Goal: Check status: Check status

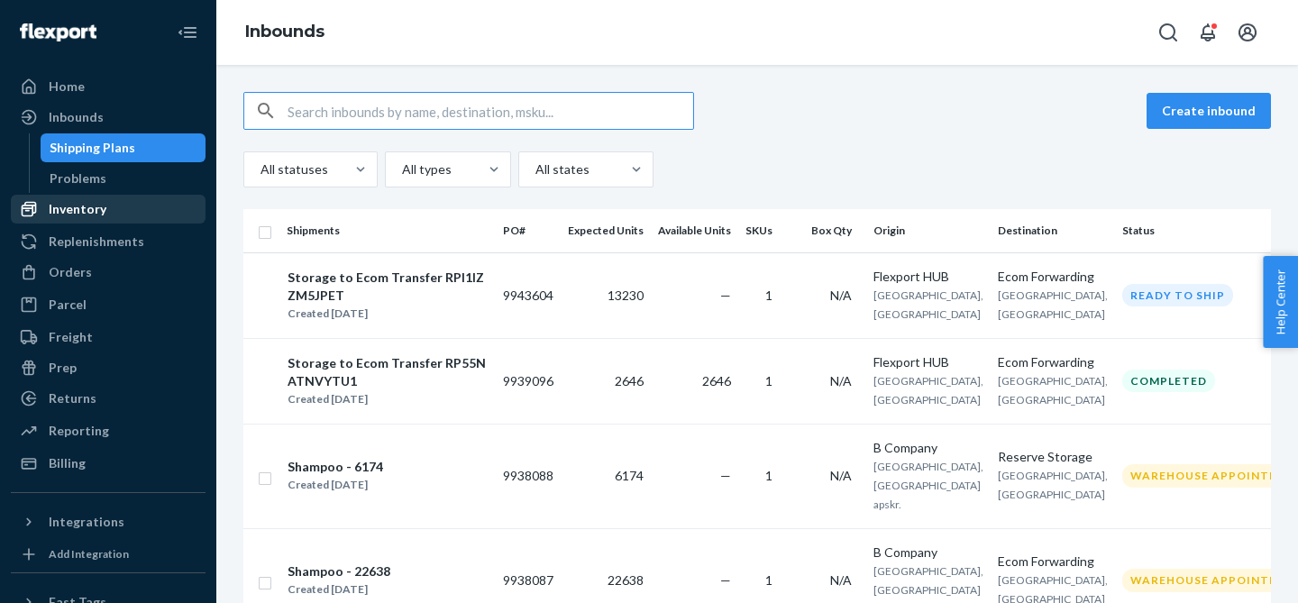
click at [68, 209] on div "Inventory" at bounding box center [78, 209] width 58 height 18
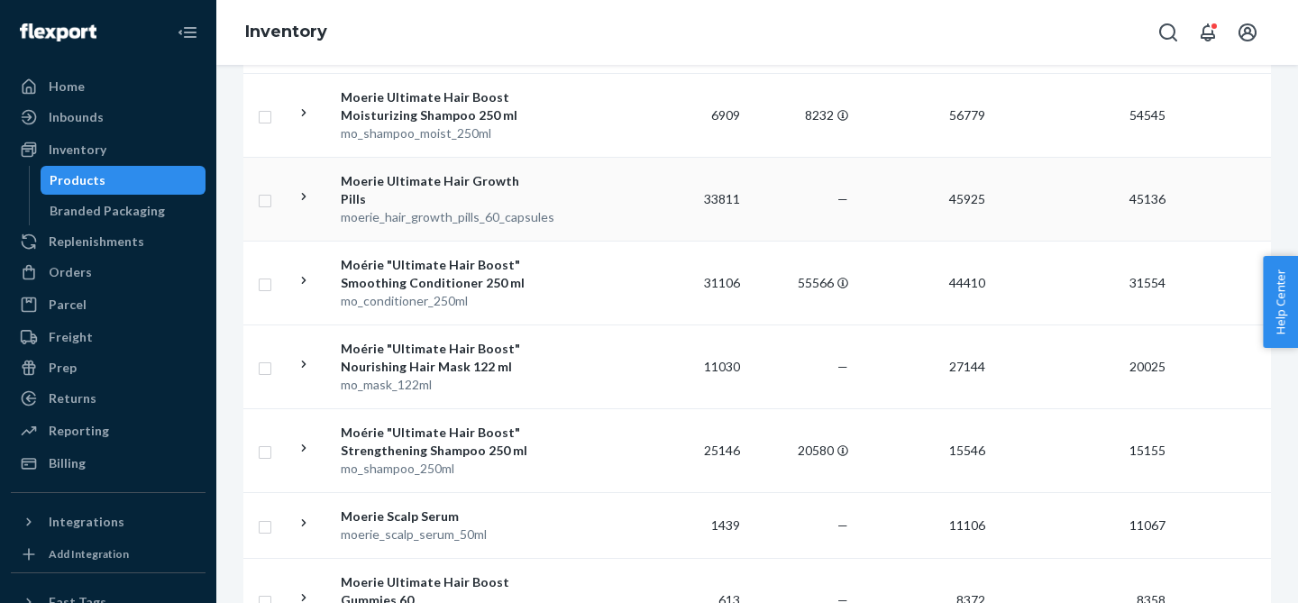
scroll to position [328, 0]
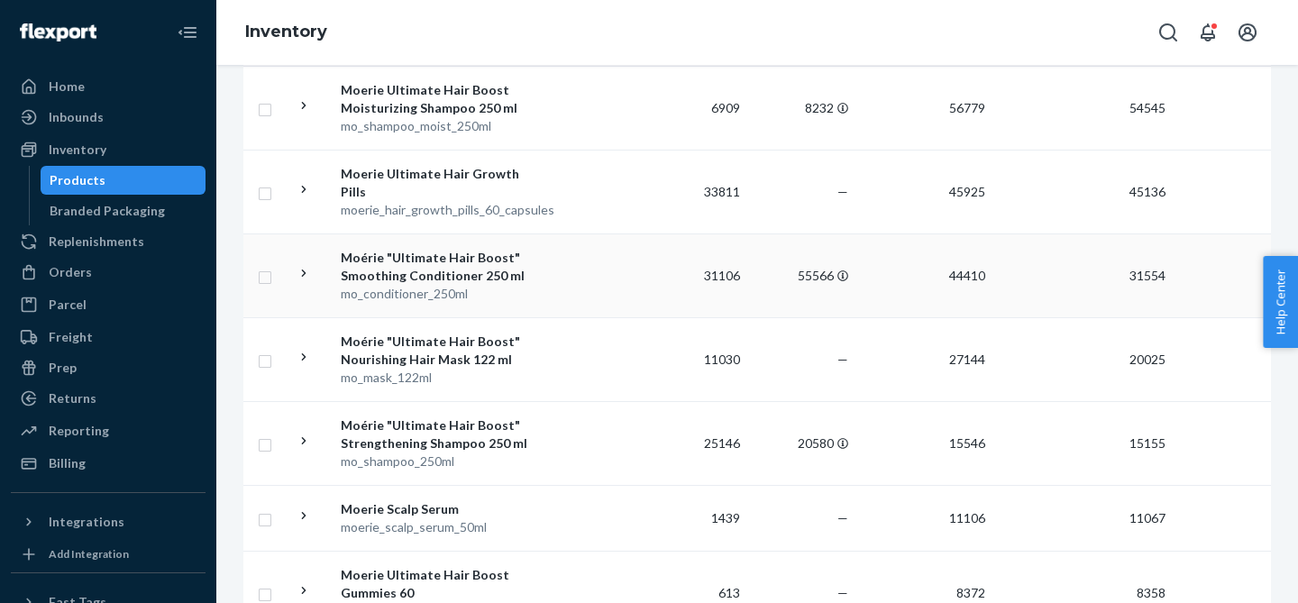
click at [304, 269] on icon at bounding box center [304, 273] width 17 height 17
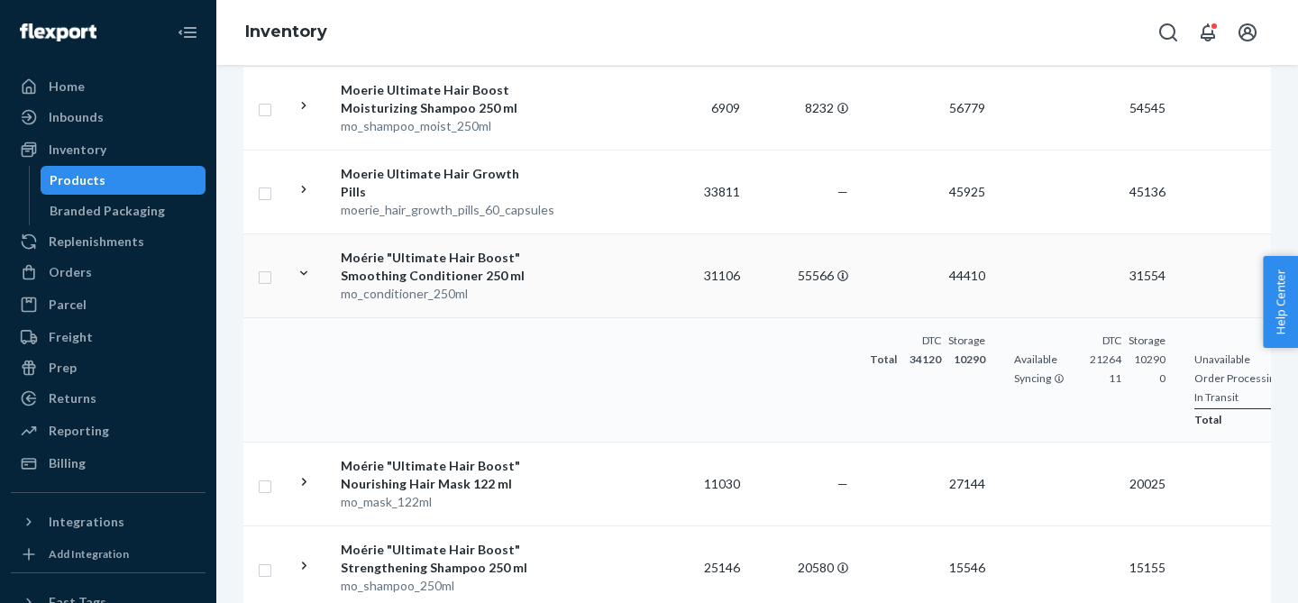
click at [304, 269] on icon at bounding box center [304, 273] width 17 height 17
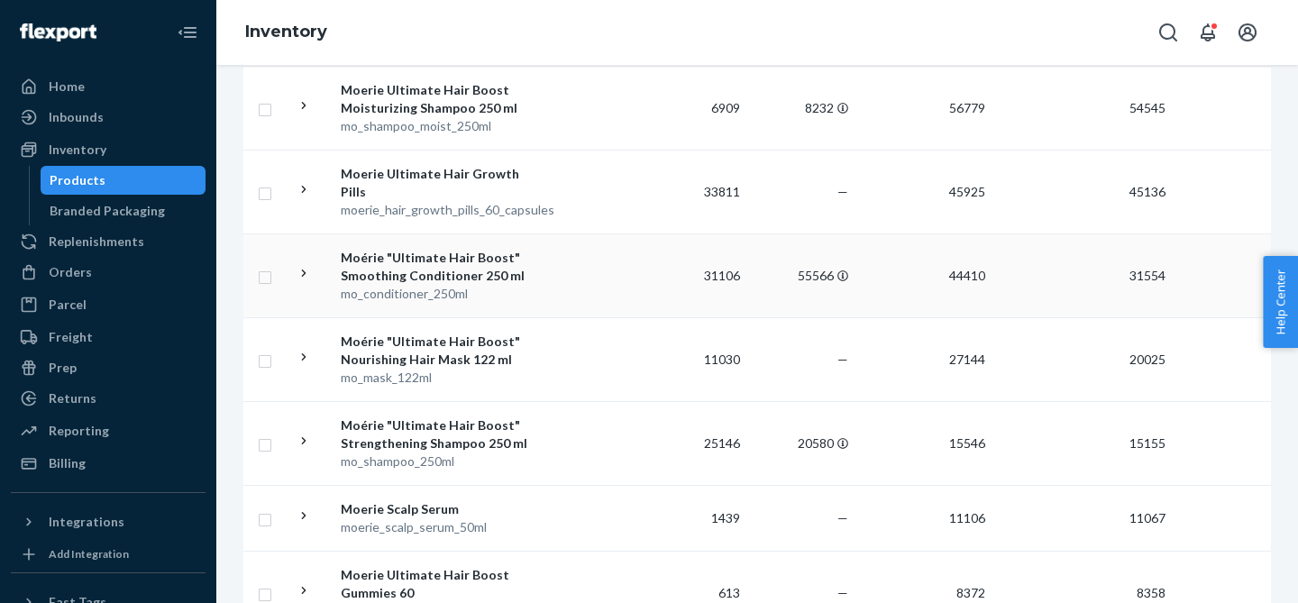
click at [304, 269] on icon at bounding box center [304, 273] width 17 height 17
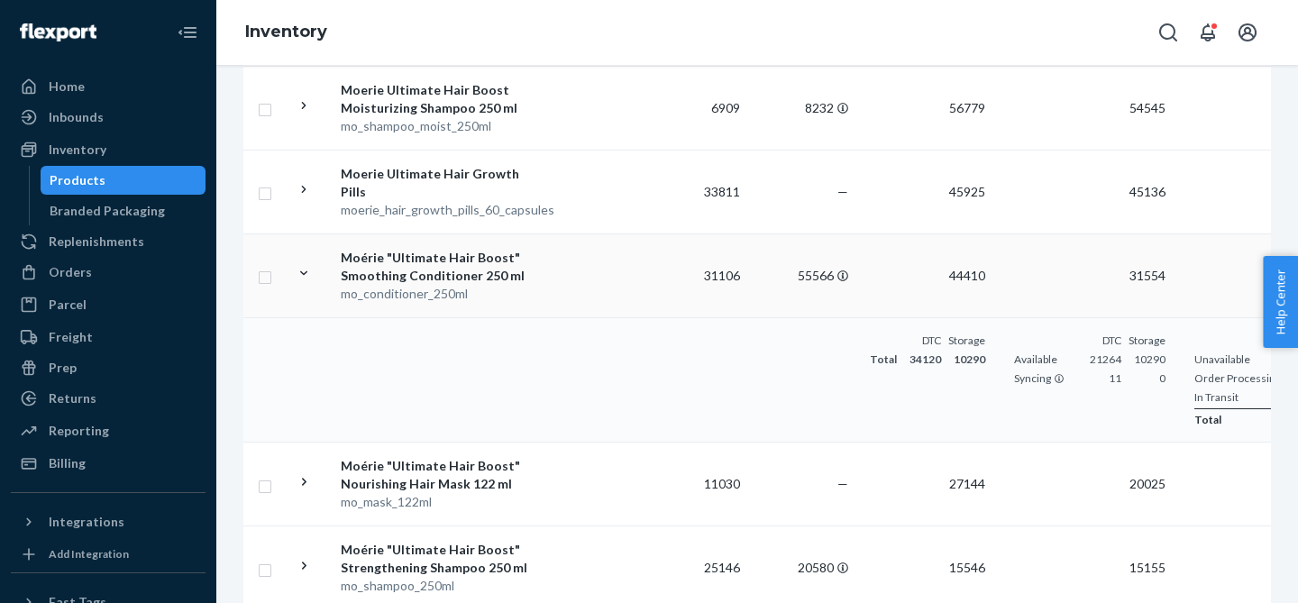
click at [304, 269] on icon at bounding box center [304, 273] width 17 height 17
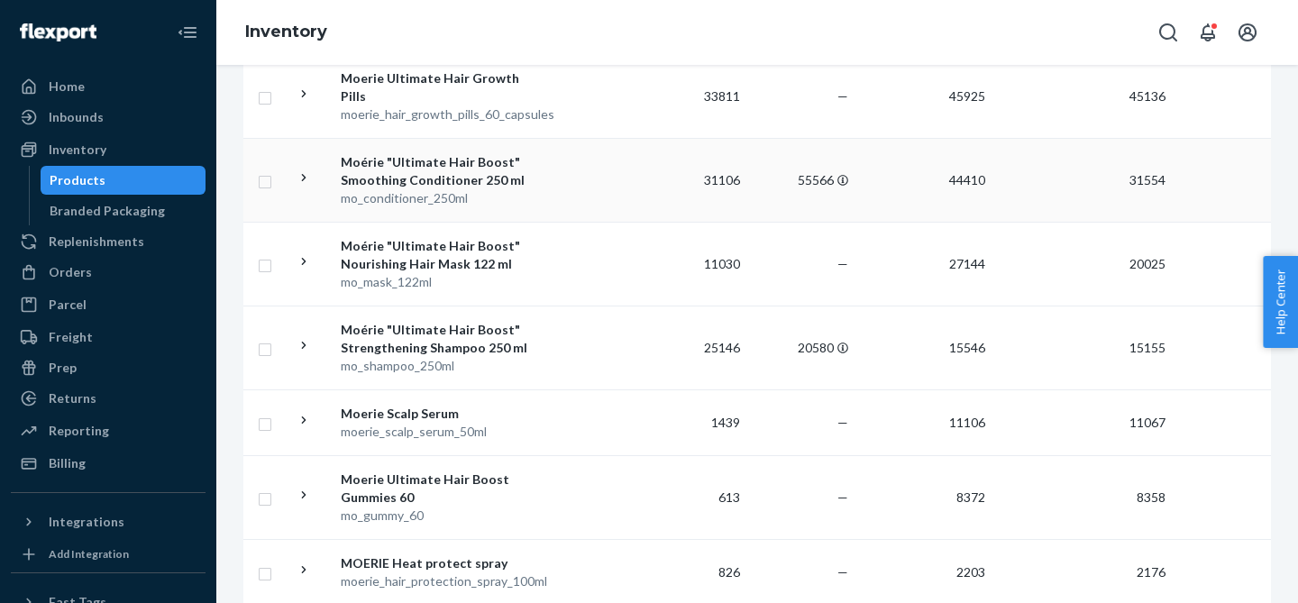
scroll to position [428, 0]
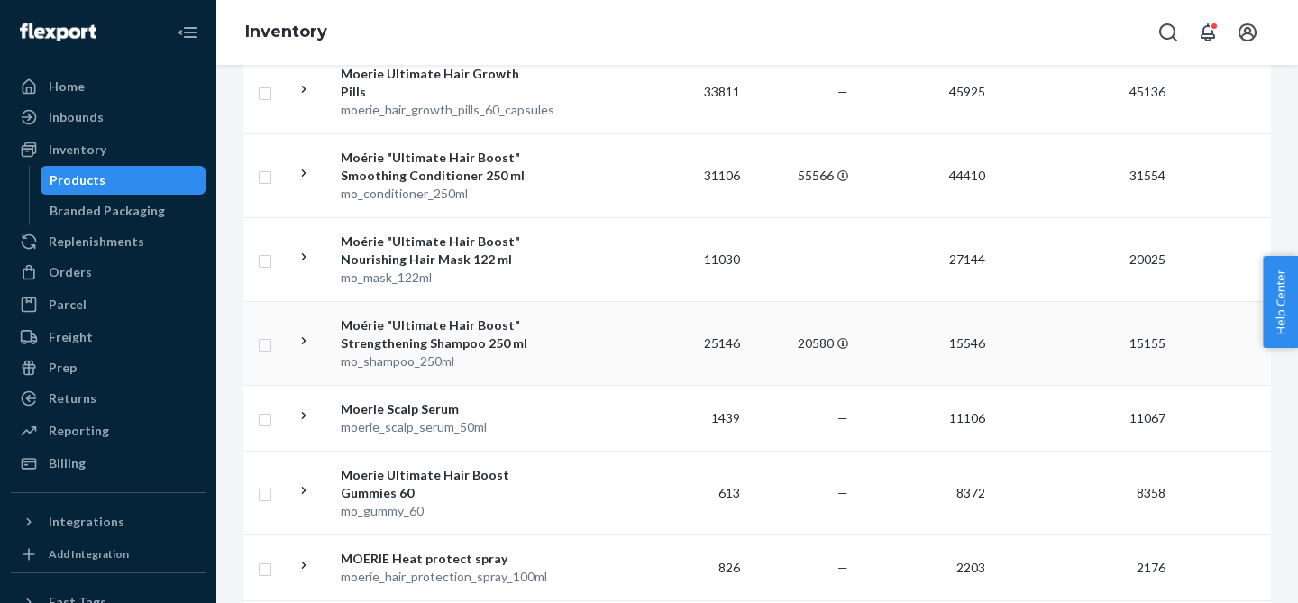
click at [306, 340] on icon at bounding box center [304, 341] width 17 height 17
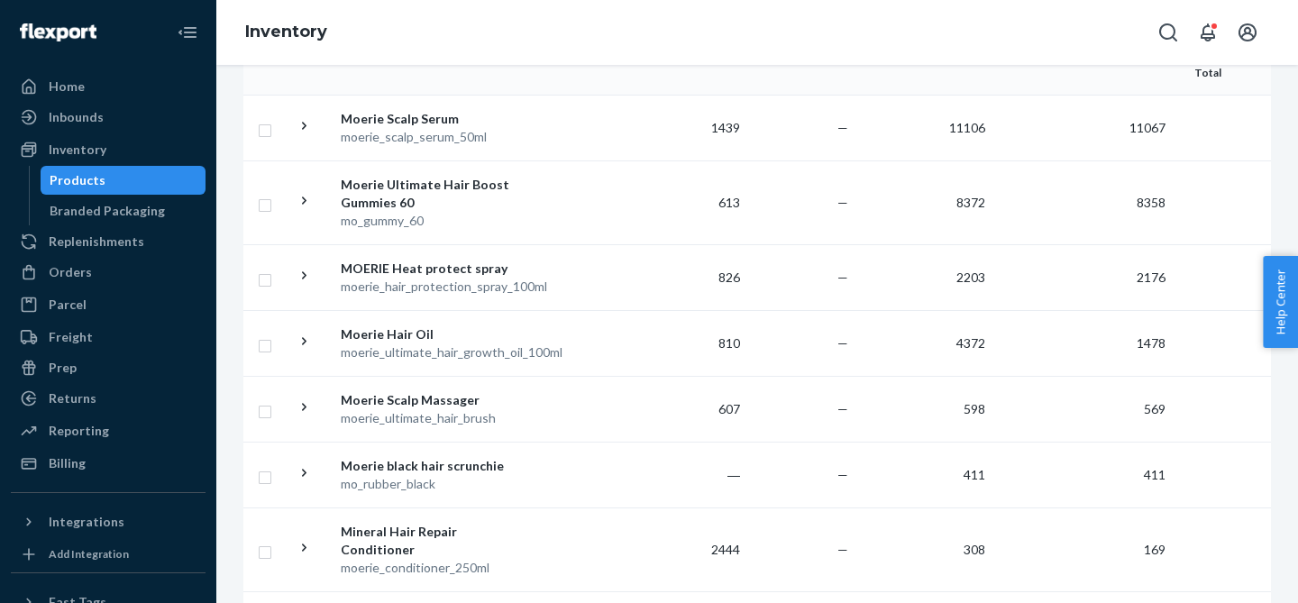
scroll to position [866, 0]
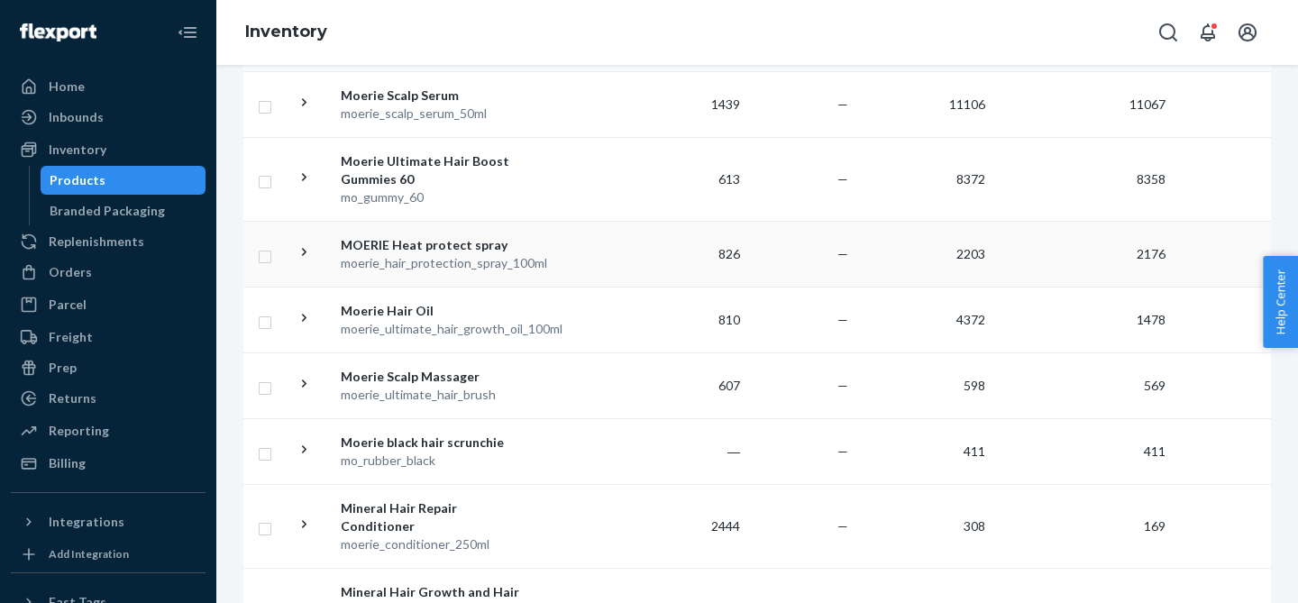
click at [307, 247] on icon at bounding box center [304, 251] width 17 height 17
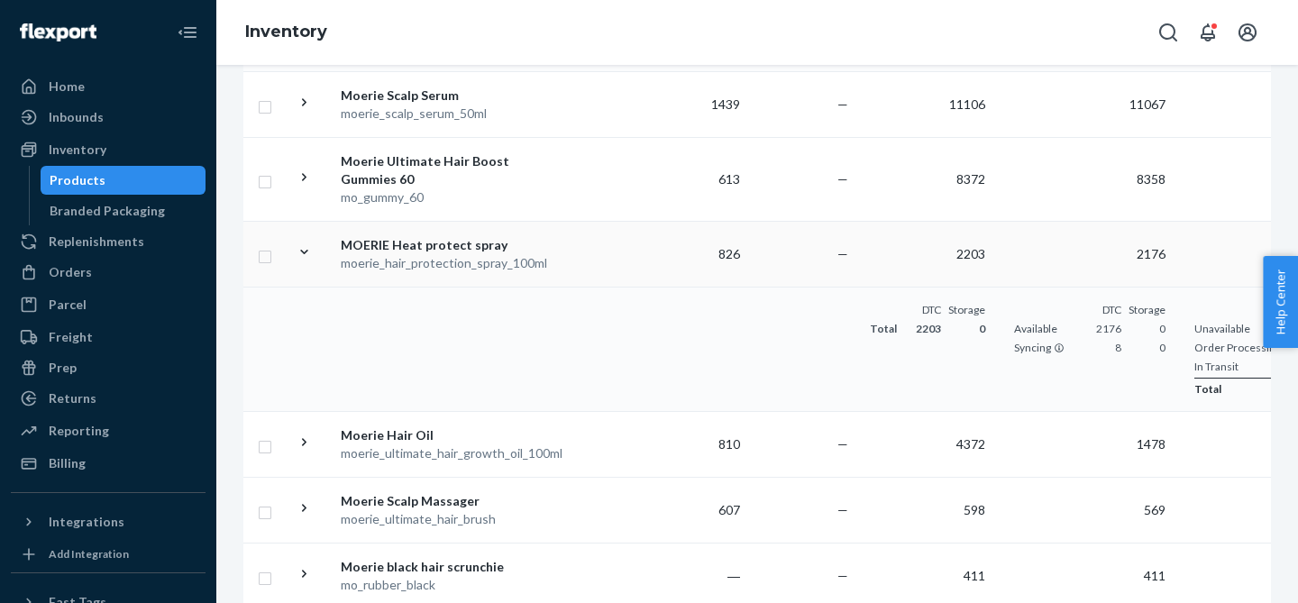
click at [304, 245] on icon at bounding box center [304, 251] width 17 height 17
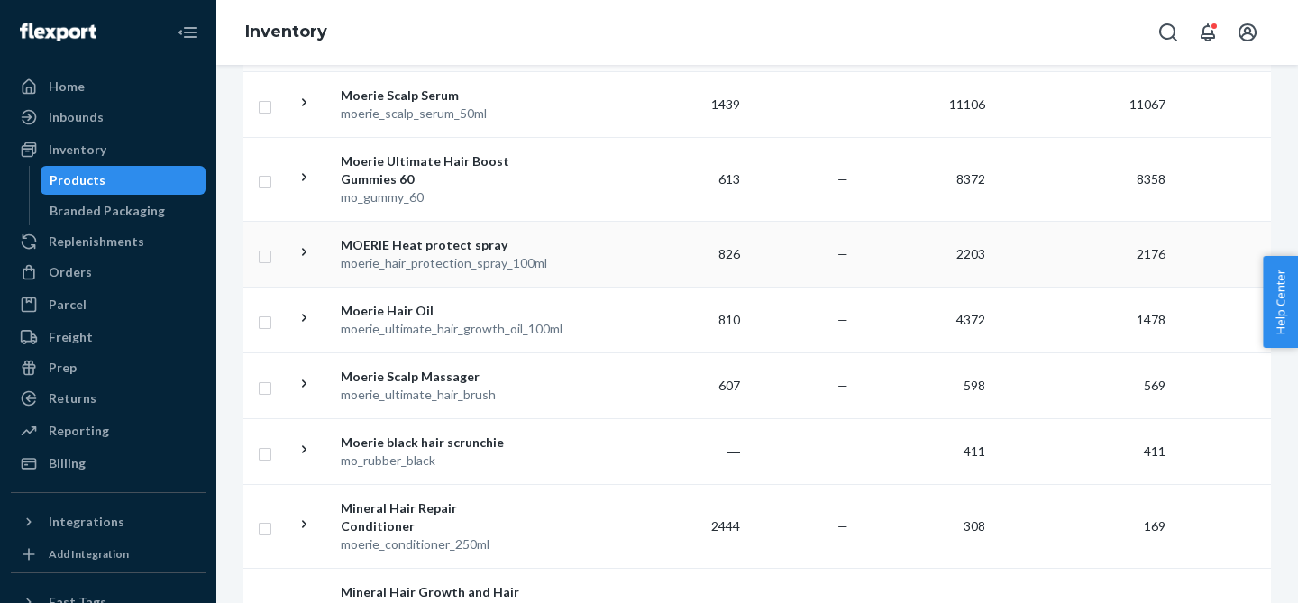
click at [304, 245] on icon at bounding box center [304, 251] width 17 height 17
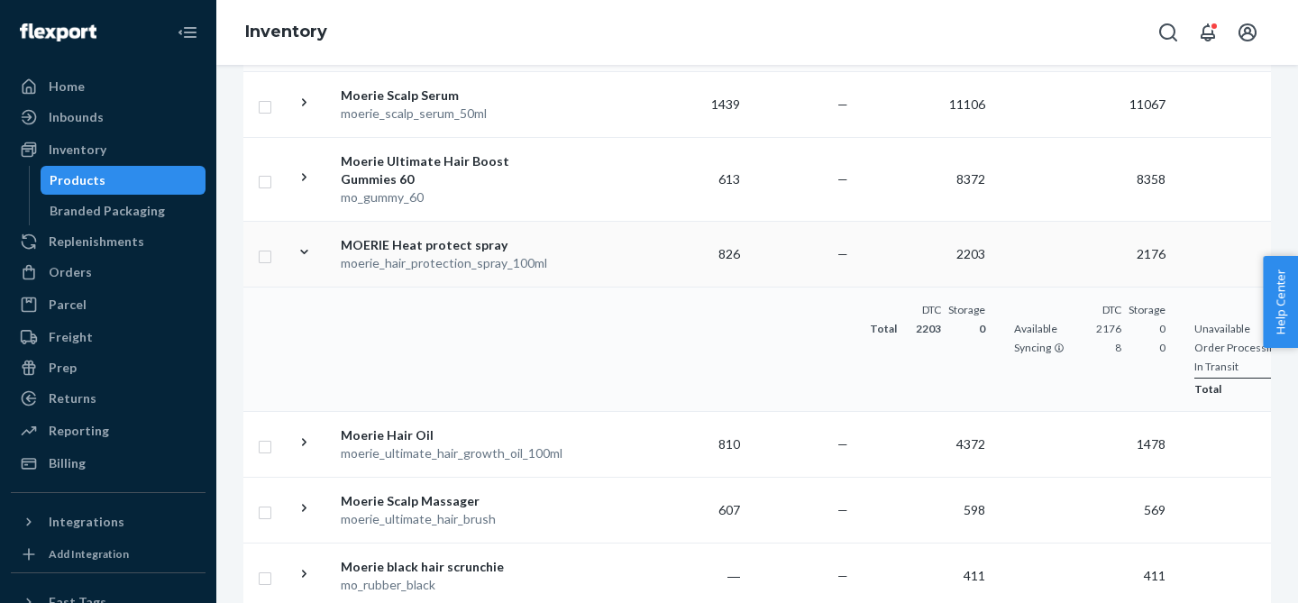
click at [305, 242] on td at bounding box center [310, 254] width 45 height 66
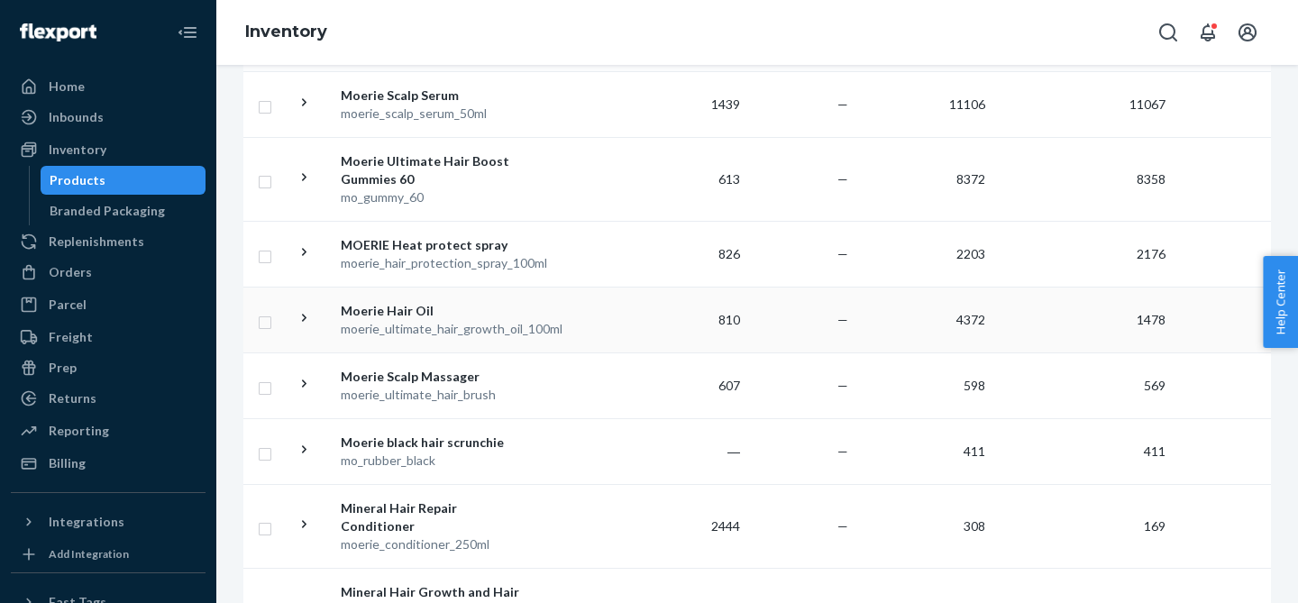
click at [306, 311] on icon at bounding box center [304, 317] width 17 height 17
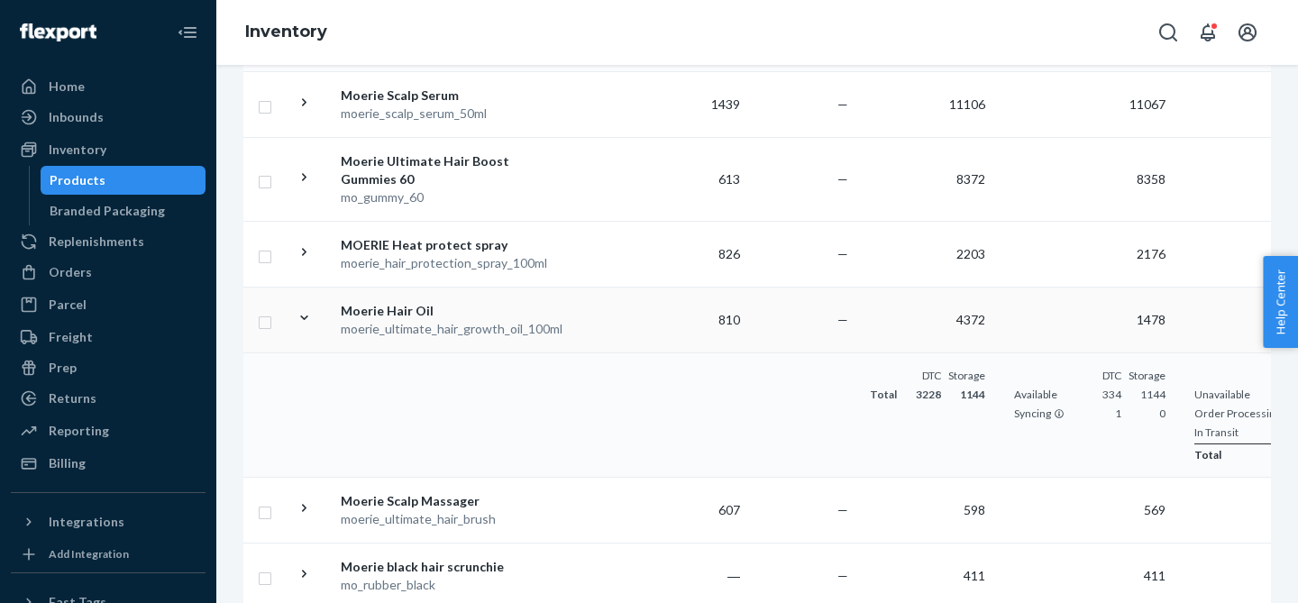
click at [306, 311] on icon at bounding box center [304, 317] width 17 height 17
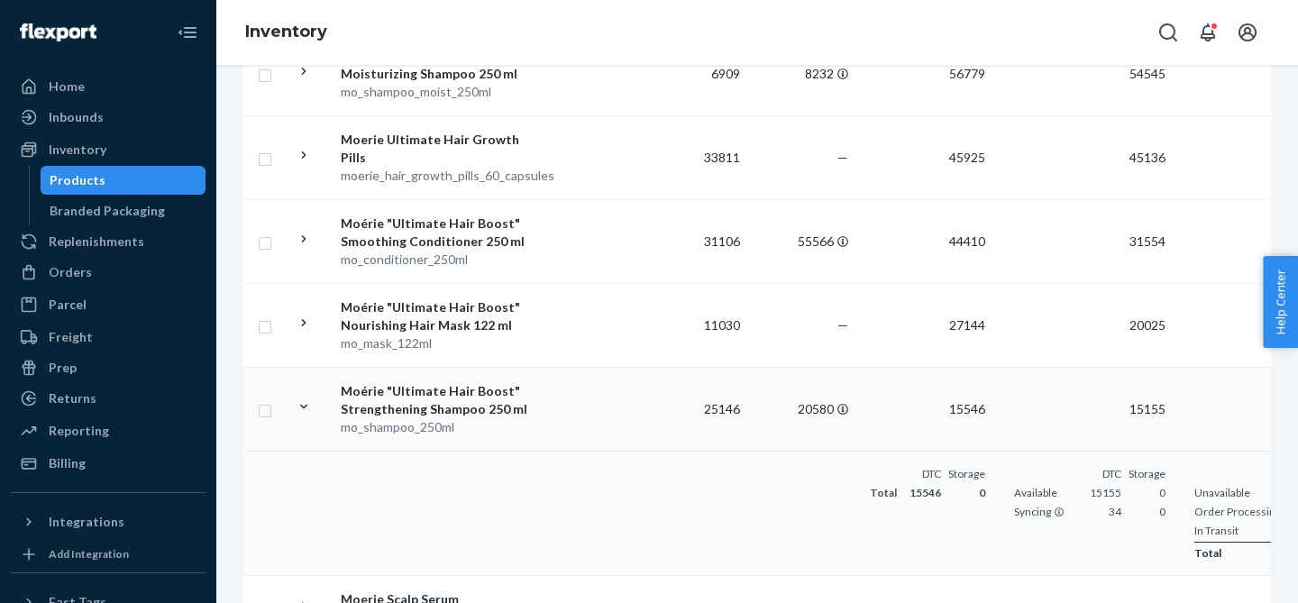
scroll to position [309, 0]
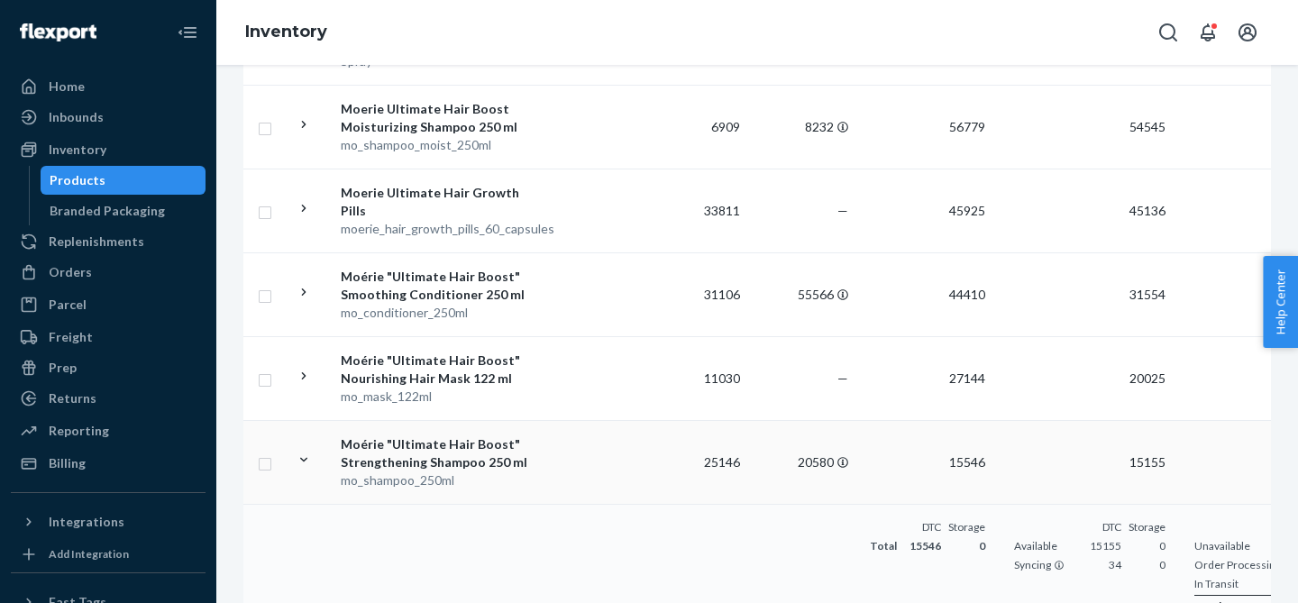
click at [303, 470] on div at bounding box center [304, 463] width 17 height 22
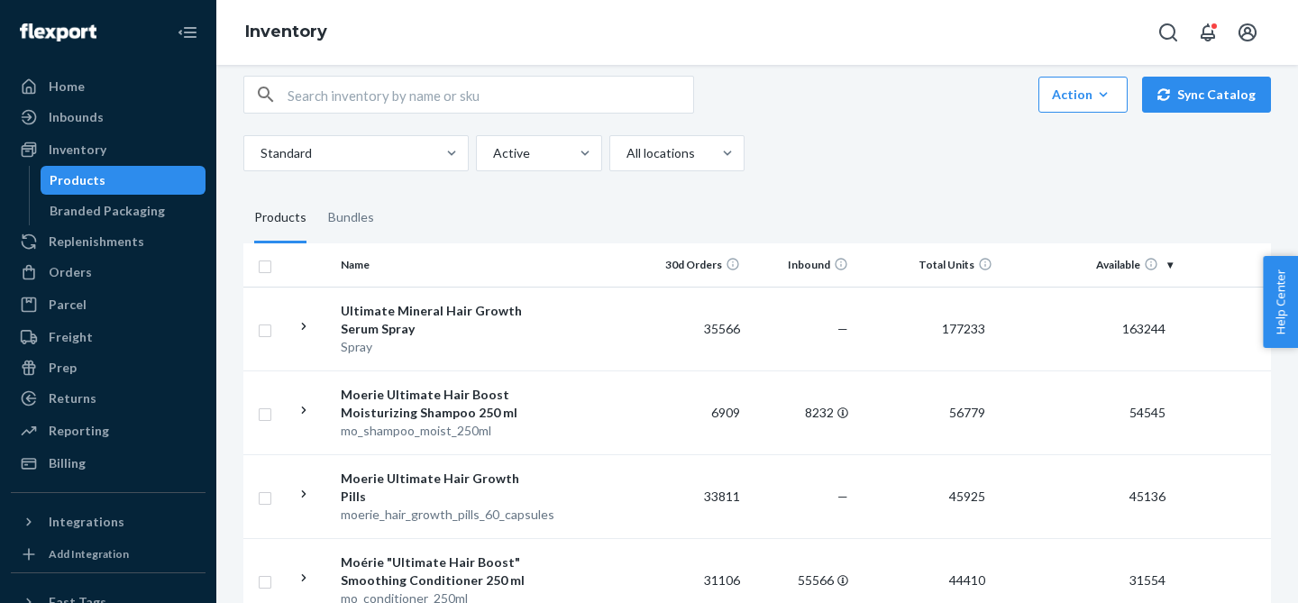
scroll to position [23, 0]
click at [305, 314] on td at bounding box center [310, 330] width 45 height 84
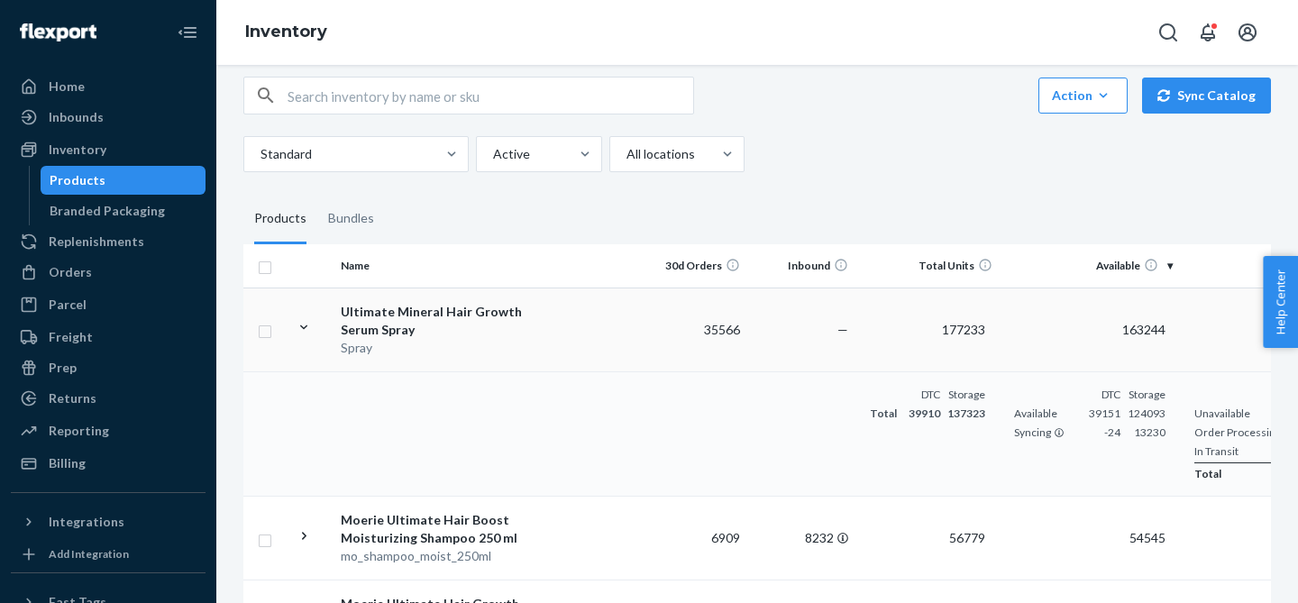
click at [302, 333] on icon at bounding box center [304, 327] width 17 height 17
